Goal: Browse casually: Explore the website without a specific task or goal

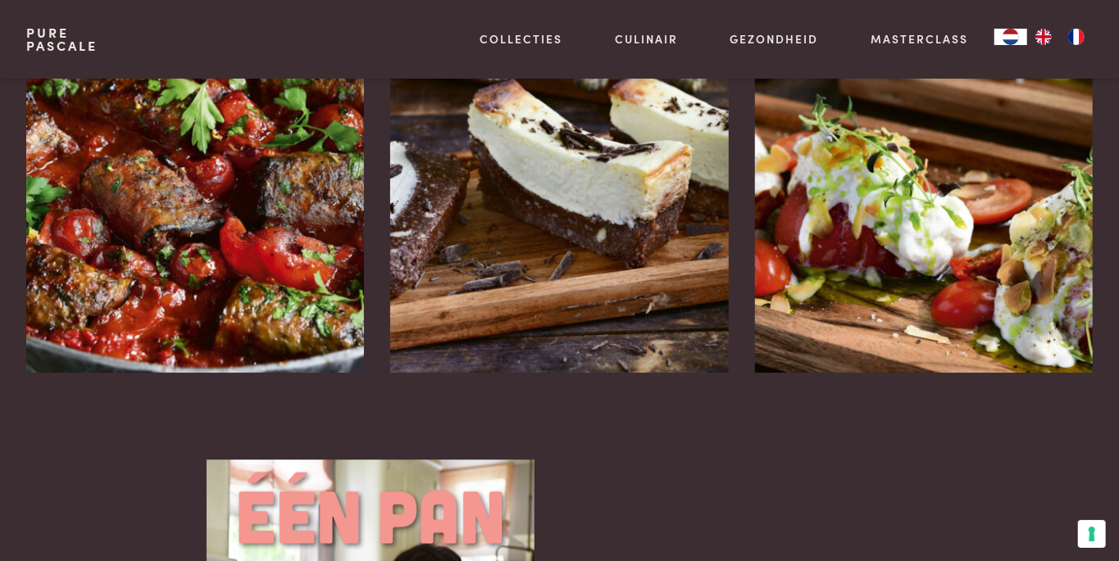
scroll to position [2334, 0]
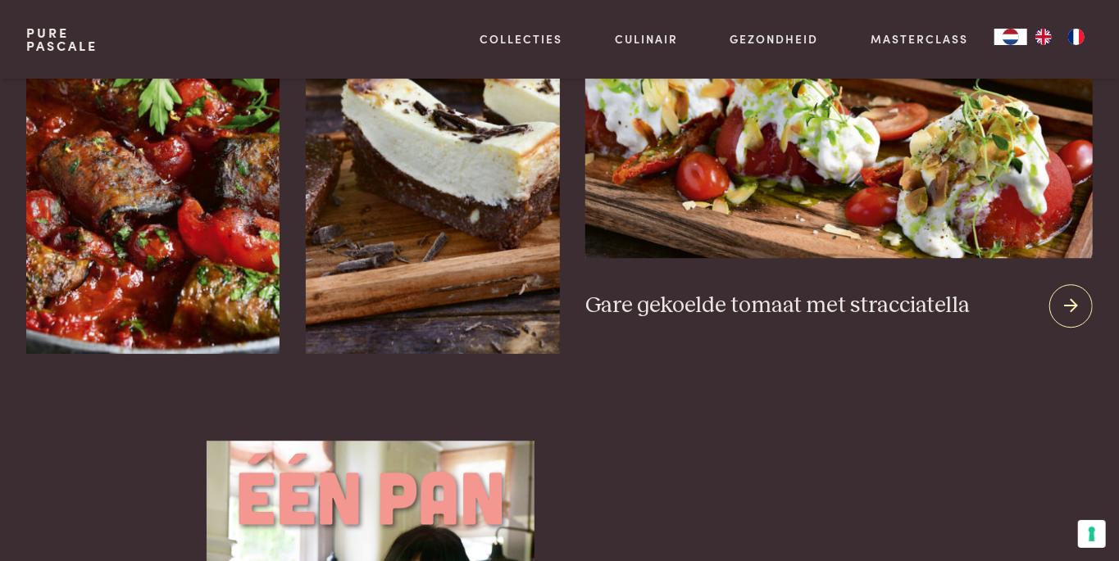
click at [1070, 297] on icon at bounding box center [1071, 306] width 14 height 24
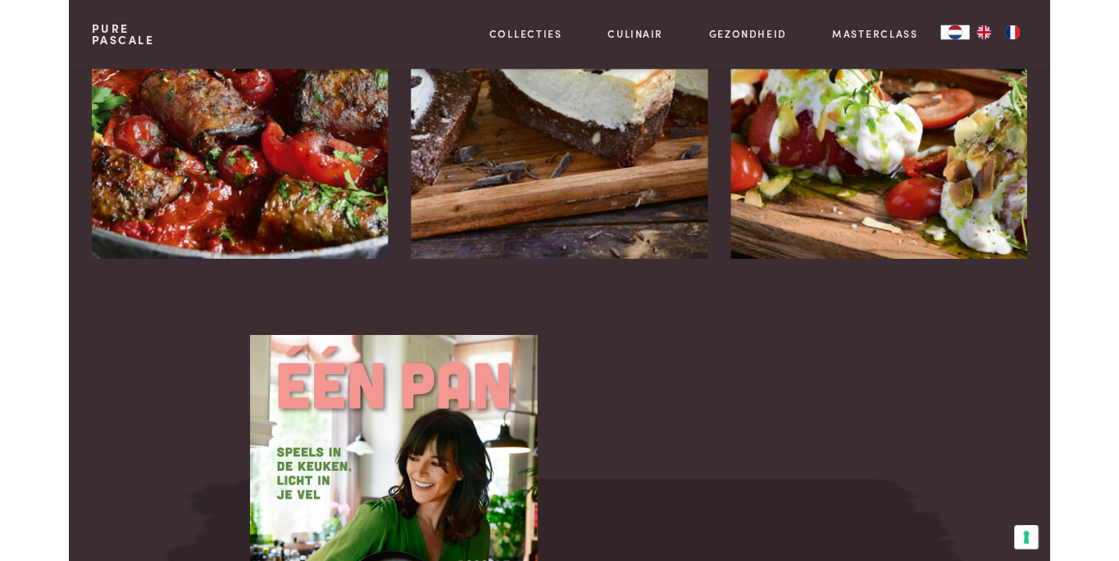
scroll to position [2413, 0]
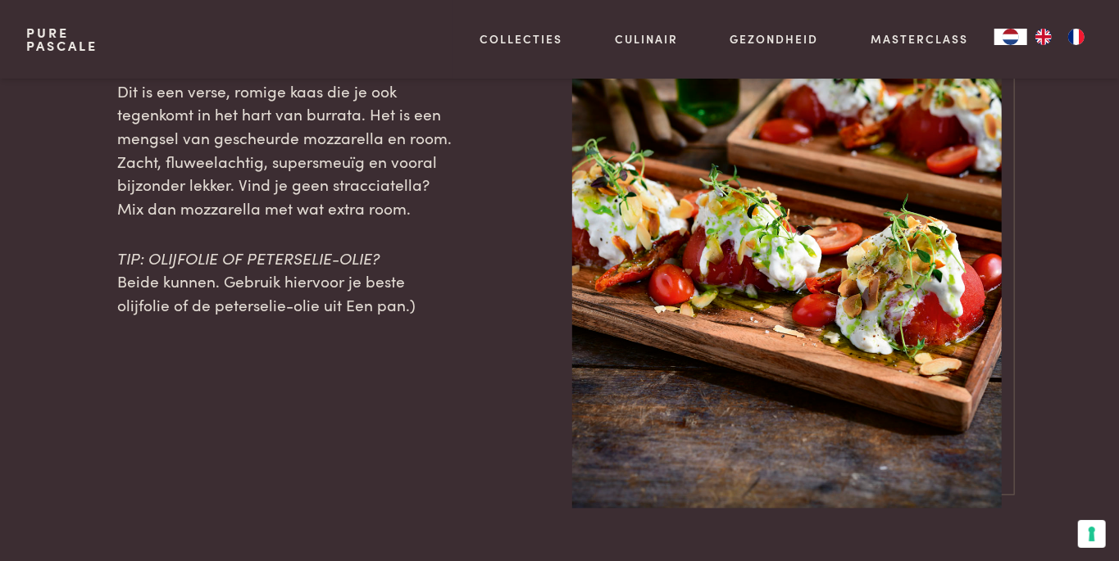
scroll to position [1690, 0]
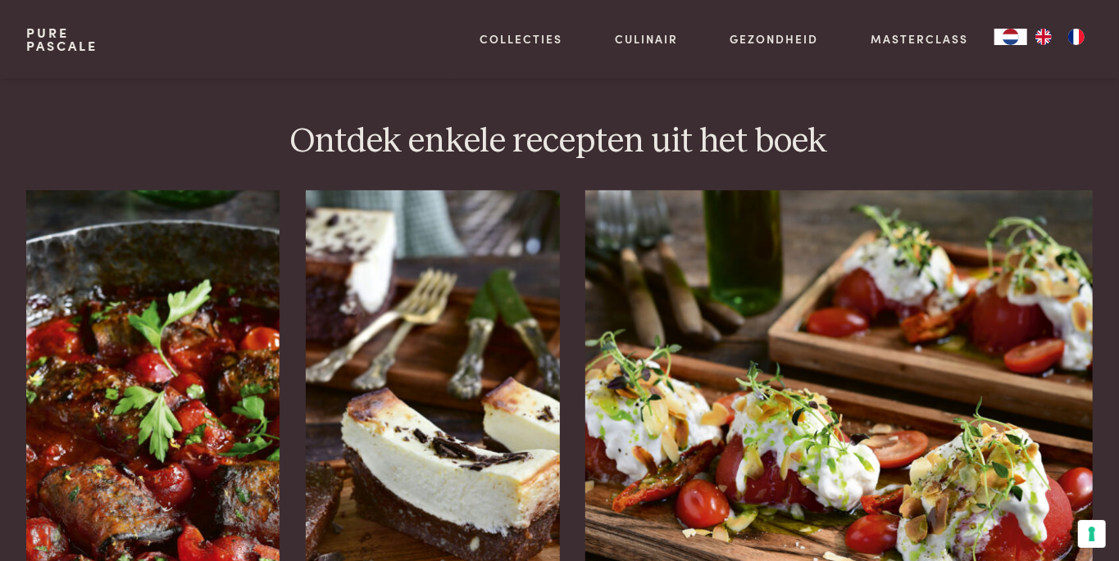
scroll to position [2008, 0]
